Goal: Information Seeking & Learning: Check status

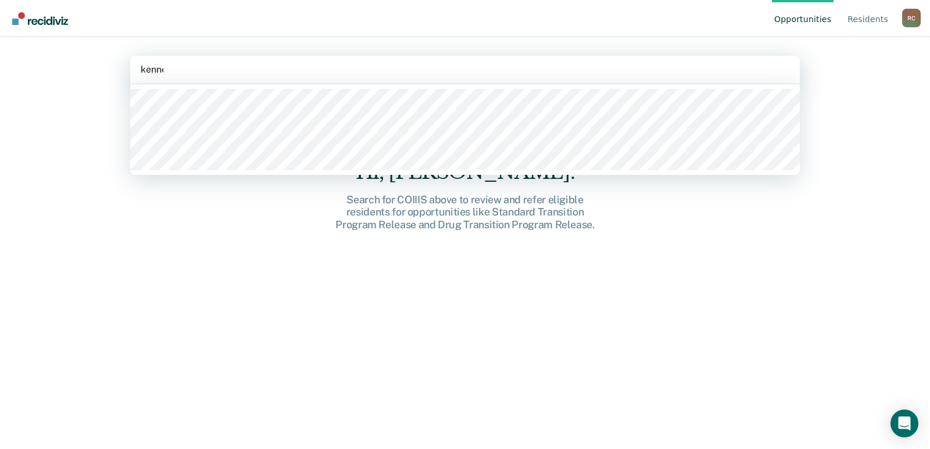
type input "kenney"
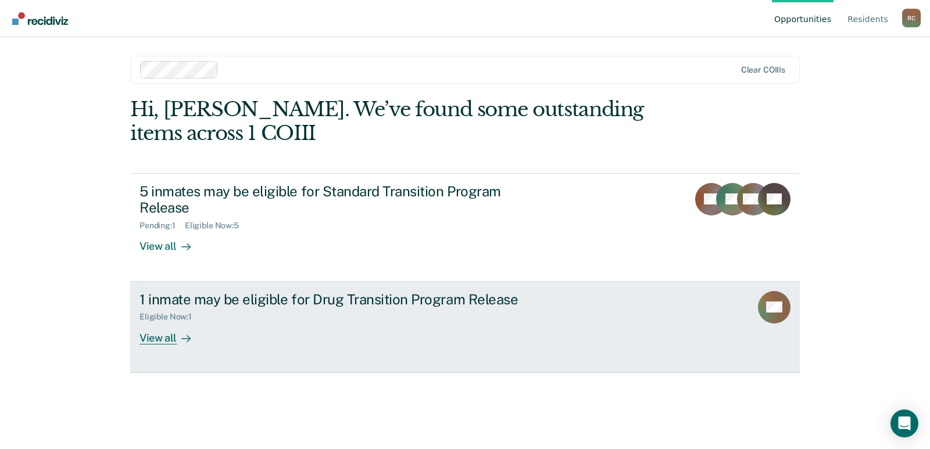
click at [165, 338] on div "View all" at bounding box center [171, 333] width 65 height 23
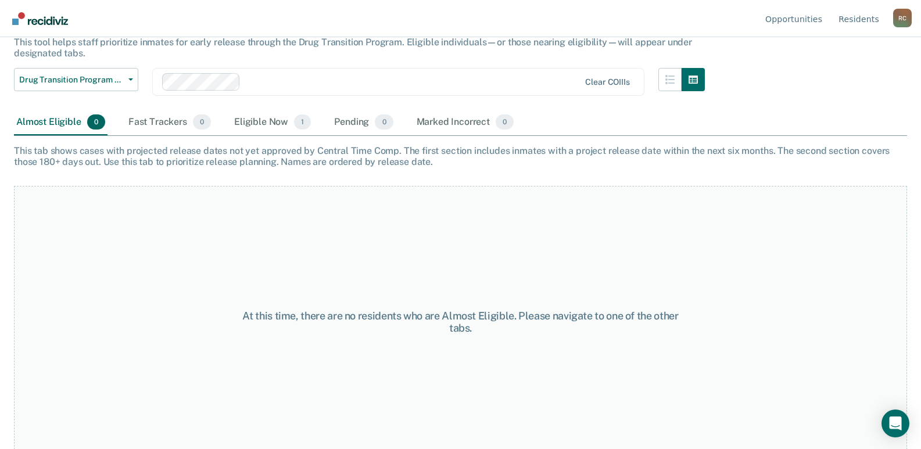
scroll to position [95, 0]
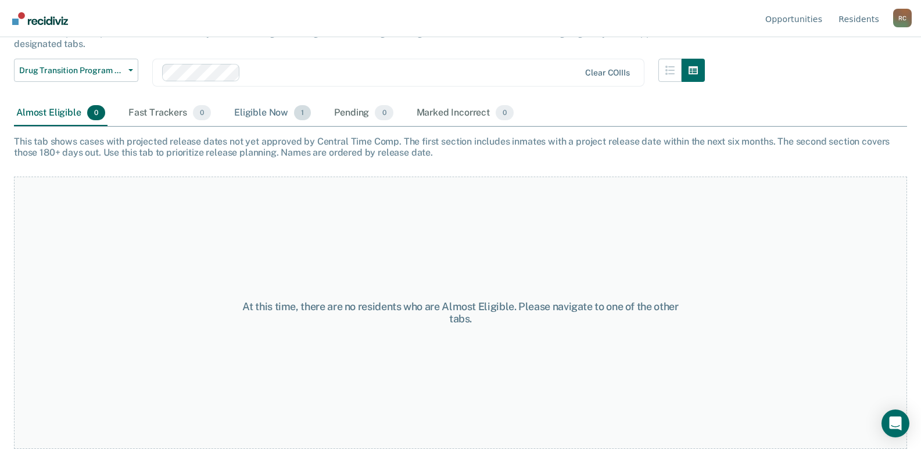
click at [275, 113] on div "Eligible Now 1" at bounding box center [272, 114] width 81 height 26
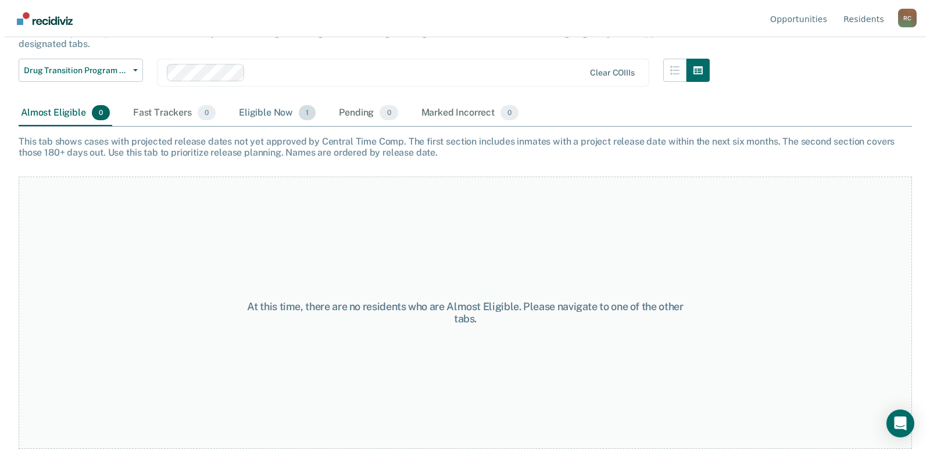
scroll to position [0, 0]
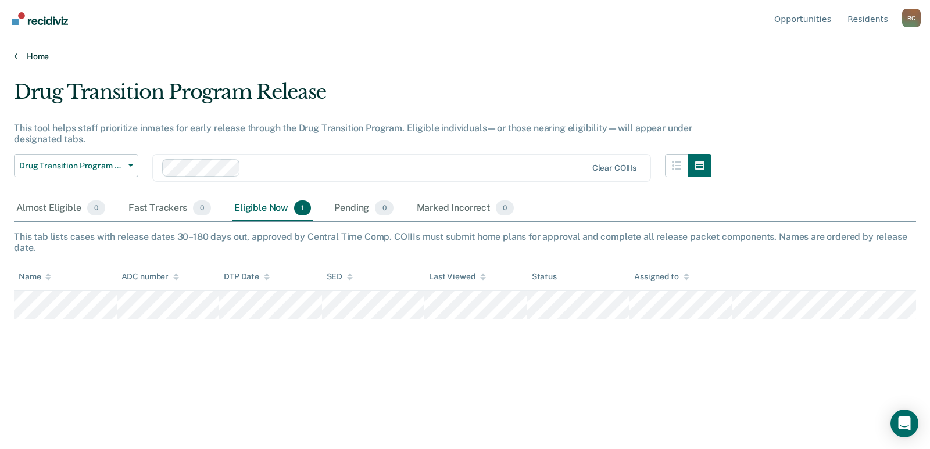
click at [33, 53] on link "Home" at bounding box center [465, 56] width 902 height 10
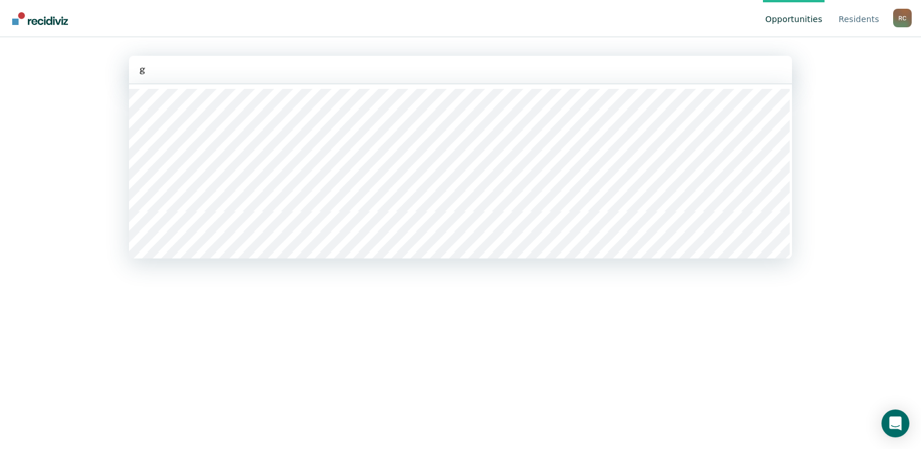
type input "gi"
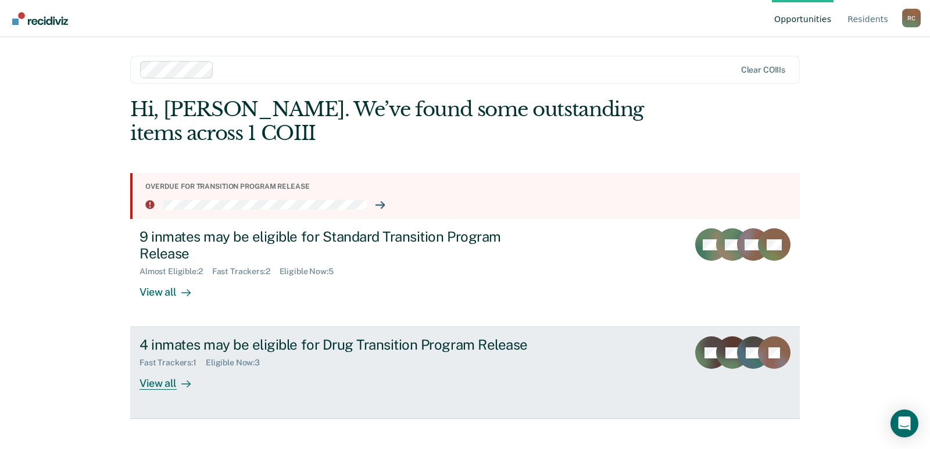
click at [161, 385] on div "View all" at bounding box center [171, 379] width 65 height 23
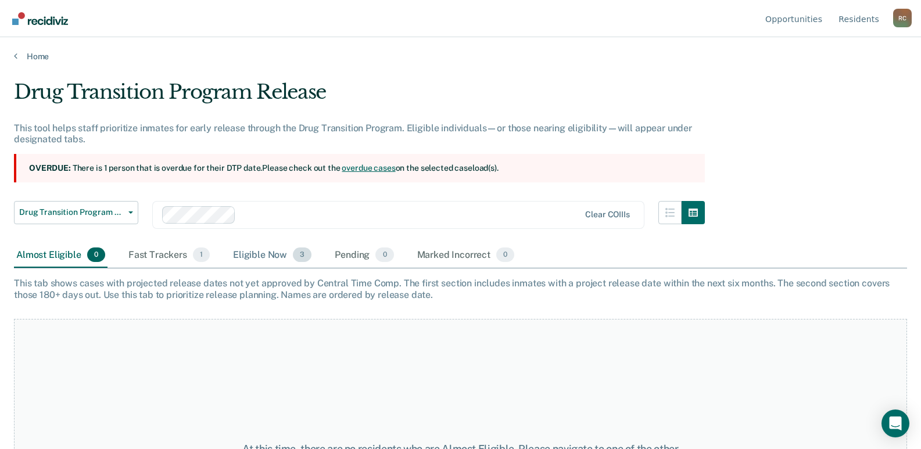
click at [273, 253] on div "Eligible Now 3" at bounding box center [272, 256] width 83 height 26
